Goal: Find specific page/section: Find specific page/section

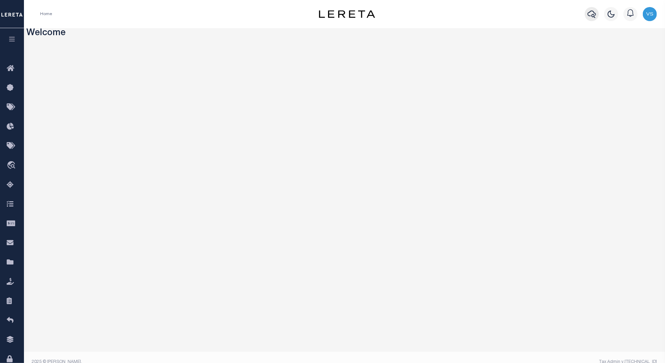
click at [590, 13] on icon "button" at bounding box center [591, 14] width 8 height 8
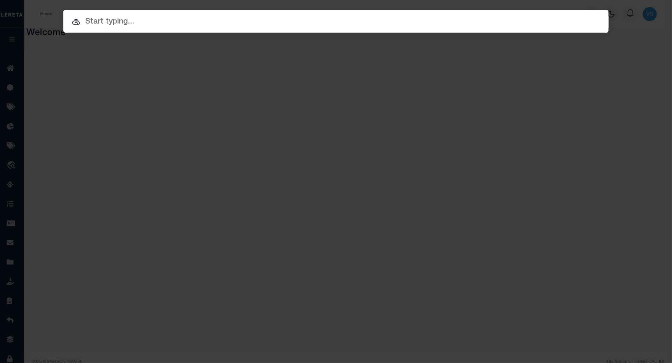
paste input "Retrieving data. Wait a few seconds and try to cut or copy again."
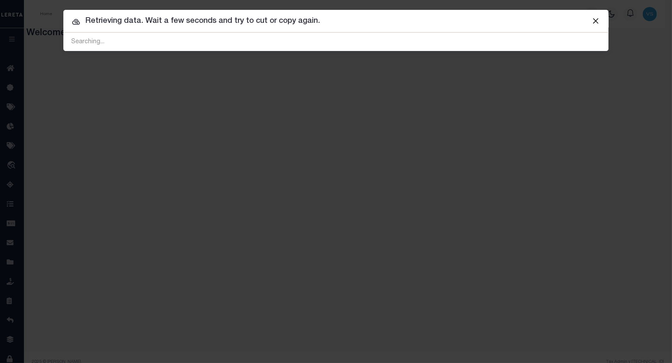
drag, startPoint x: 322, startPoint y: 23, endPoint x: 82, endPoint y: 23, distance: 239.6
click at [82, 23] on input "Retrieving data. Wait a few seconds and try to cut or copy again." at bounding box center [335, 21] width 545 height 12
paste input "10040053"
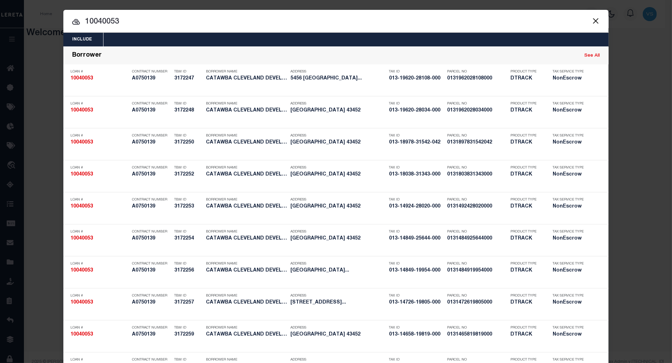
click at [591, 21] on button "Close" at bounding box center [595, 20] width 9 height 9
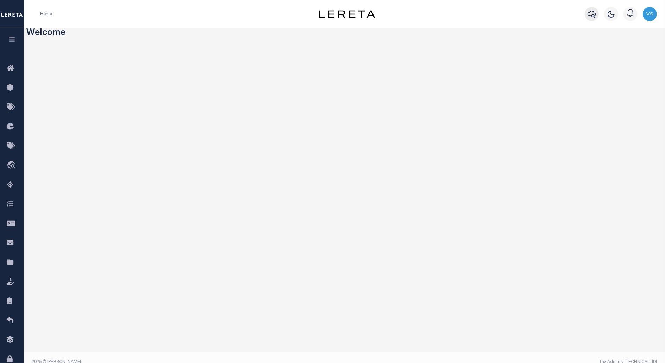
click at [591, 14] on icon "button" at bounding box center [591, 14] width 8 height 8
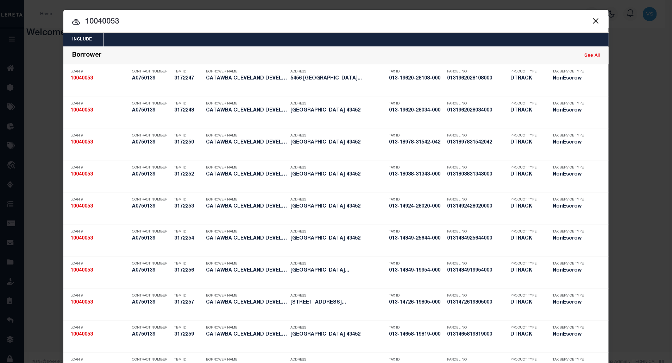
paste input "10040053"
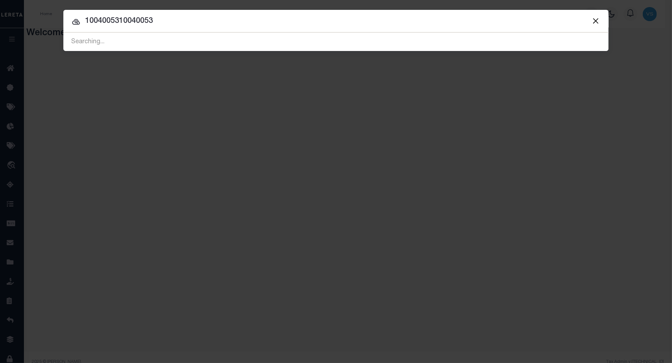
drag, startPoint x: 154, startPoint y: 19, endPoint x: 57, endPoint y: 19, distance: 97.5
click at [57, 19] on div "Include Loans TBM Customers Borrowers Payments (Lender Non-Disb) Payments (Lend…" at bounding box center [336, 181] width 672 height 363
paste input "text"
type input "10040053"
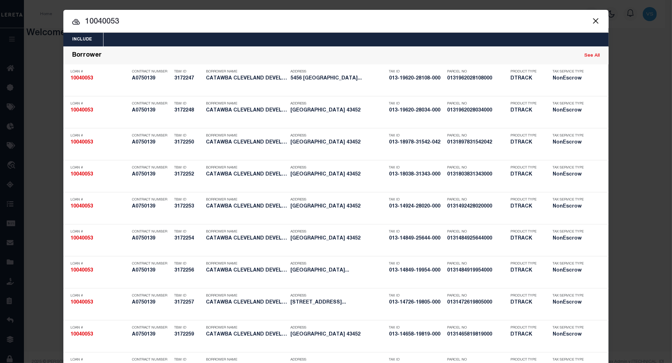
click at [591, 20] on button "Close" at bounding box center [595, 20] width 9 height 9
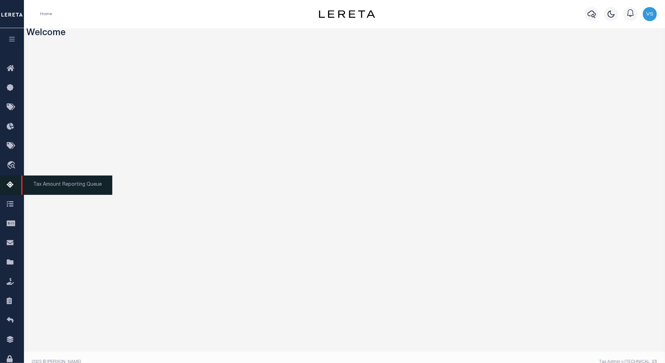
click at [72, 184] on span "Tax Amount Reporting Queue" at bounding box center [66, 185] width 91 height 19
